Goal: Task Accomplishment & Management: Use online tool/utility

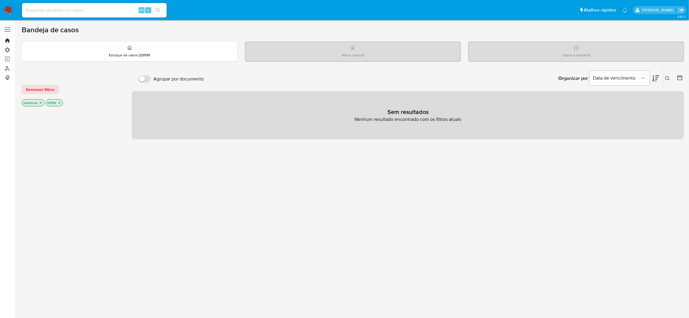
click at [6, 43] on link "Bandeja" at bounding box center [36, 40] width 72 height 9
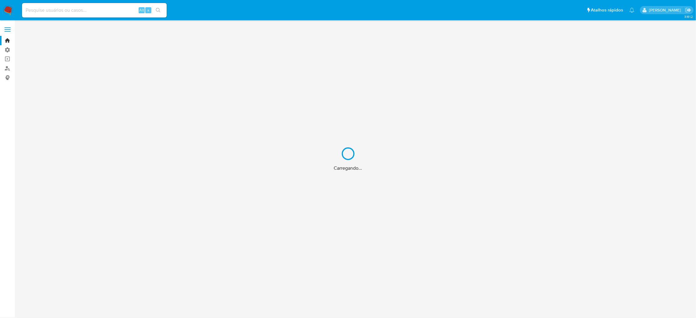
click at [6, 58] on div "Carregando..." at bounding box center [348, 159] width 696 height 318
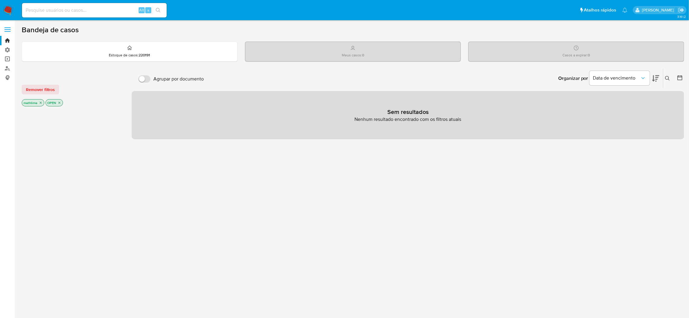
click at [13, 59] on link "Operações em massa" at bounding box center [36, 59] width 72 height 9
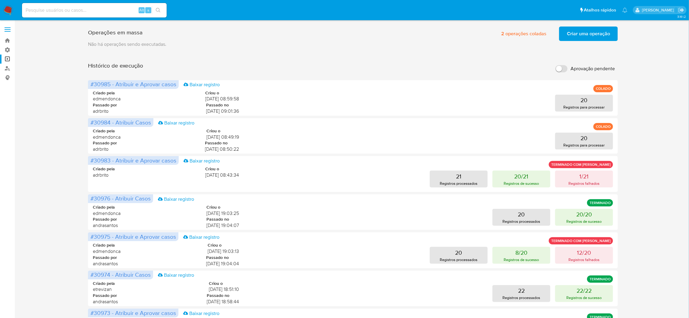
click at [580, 30] on span "Criar uma operação" at bounding box center [588, 33] width 43 height 13
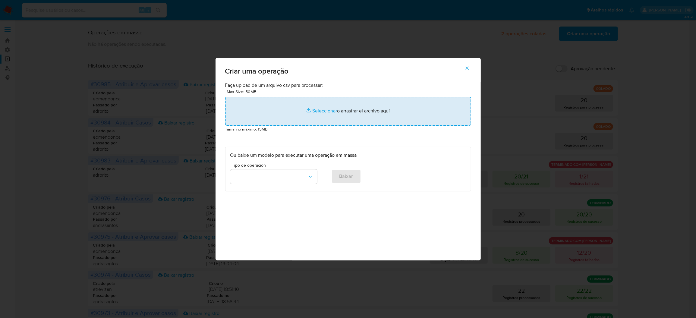
click at [356, 126] on input "file" at bounding box center [348, 111] width 246 height 29
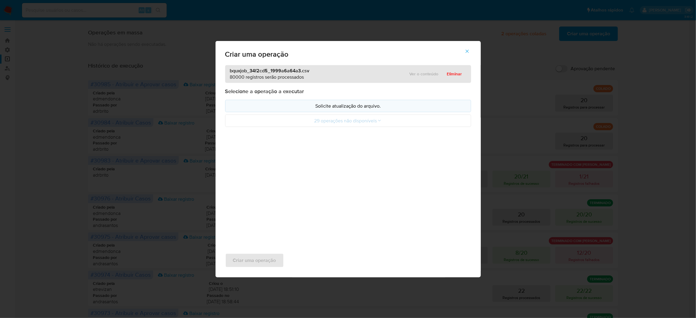
click at [346, 112] on button "Solicite atualização do arquivo." at bounding box center [348, 106] width 246 height 12
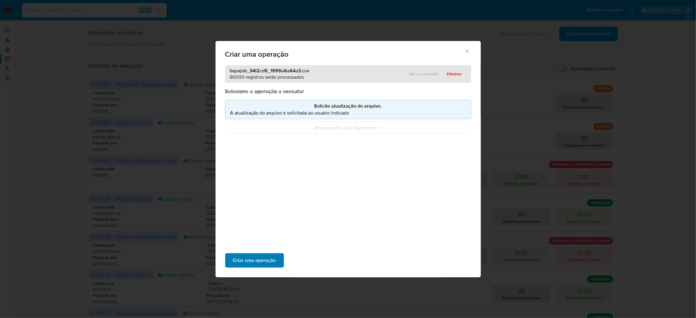
click at [276, 254] on span "Criar uma operação" at bounding box center [254, 260] width 43 height 13
